Goal: Task Accomplishment & Management: Complete application form

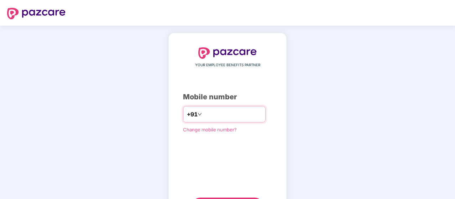
scroll to position [36, 0]
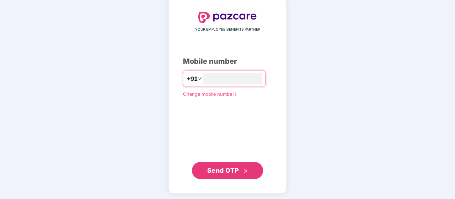
type input "**********"
click at [241, 168] on span "Send OTP" at bounding box center [227, 171] width 41 height 10
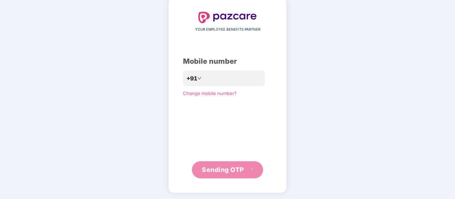
scroll to position [33, 0]
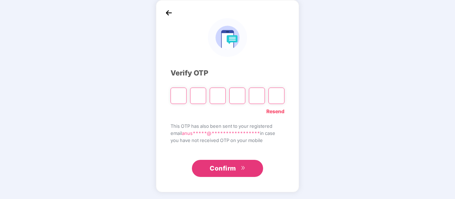
type input "*"
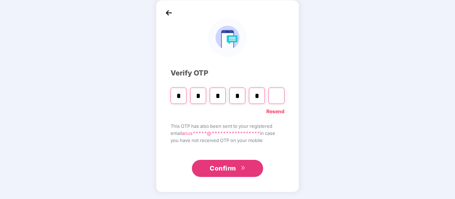
type input "*"
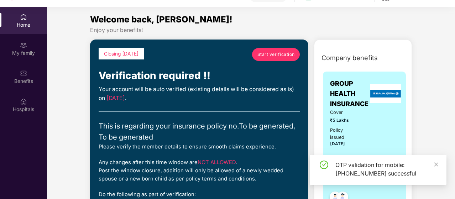
click at [439, 163] on div "OTP validation for mobile: [PHONE_NUMBER] successful" at bounding box center [378, 170] width 137 height 30
click at [436, 161] on link at bounding box center [436, 165] width 5 height 8
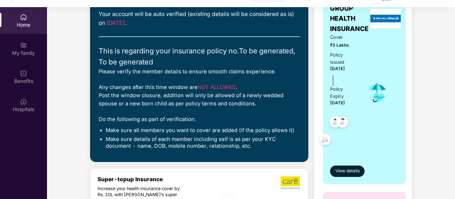
scroll to position [0, 0]
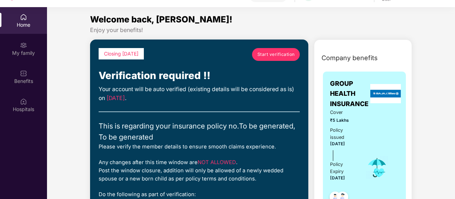
click at [270, 50] on link "Start verification" at bounding box center [276, 54] width 48 height 13
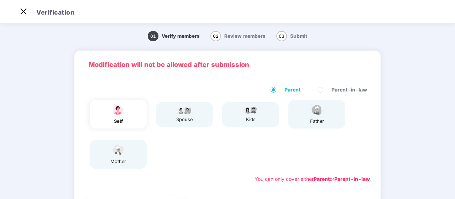
scroll to position [10, 0]
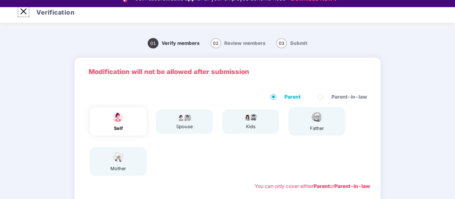
click at [24, 11] on img at bounding box center [23, 11] width 11 height 11
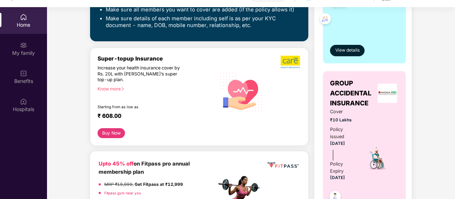
scroll to position [214, 0]
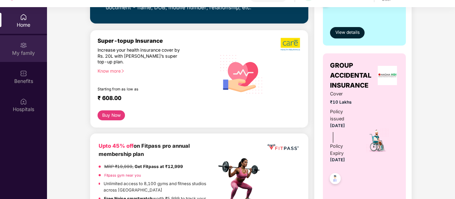
click at [27, 48] on div "My family" at bounding box center [23, 48] width 47 height 27
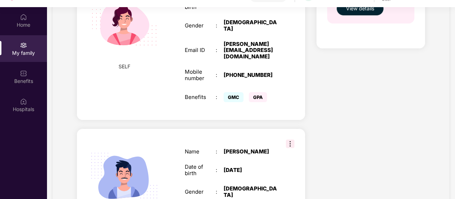
scroll to position [200, 0]
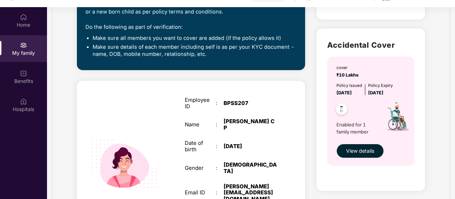
click at [369, 151] on span "View details" at bounding box center [360, 151] width 28 height 8
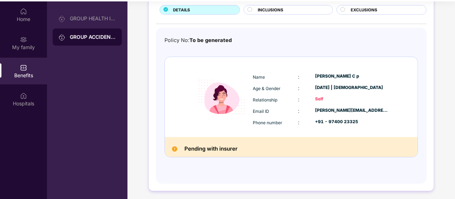
scroll to position [40, 0]
